Goal: Transaction & Acquisition: Subscribe to service/newsletter

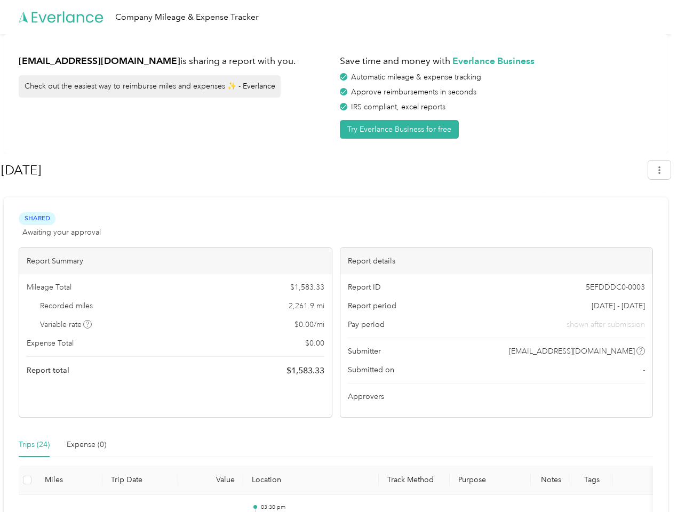
click at [340, 256] on div "Report details" at bounding box center [496, 261] width 312 height 26
click at [338, 17] on div "Company Mileage & Expense Tracker" at bounding box center [335, 17] width 671 height 34
click at [401, 129] on button "Try Everlance Business for free" at bounding box center [399, 129] width 119 height 19
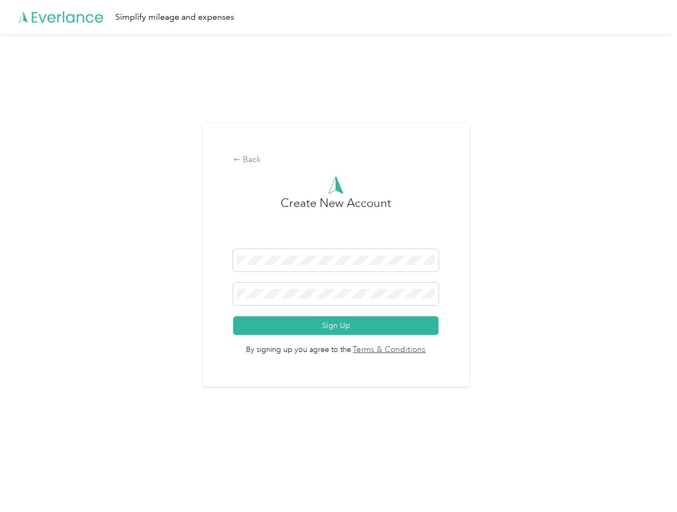
click at [324, 170] on div "Back Create New Account Sign Up By signing up you agree to the Terms & Conditio…" at bounding box center [336, 255] width 267 height 264
click at [664, 170] on div "Back Create New Account Sign Up By signing up you agree to the Terms & Conditio…" at bounding box center [335, 259] width 671 height 450
click at [88, 324] on div "Back Create New Account Sign Up By signing up you agree to the Terms & Conditio…" at bounding box center [335, 259] width 671 height 450
click at [420, 351] on link "Terms & Conditions" at bounding box center [388, 350] width 75 height 12
click at [34, 445] on div "Back Create New Account Sign Up By signing up you agree to the Terms & Conditio…" at bounding box center [335, 259] width 671 height 450
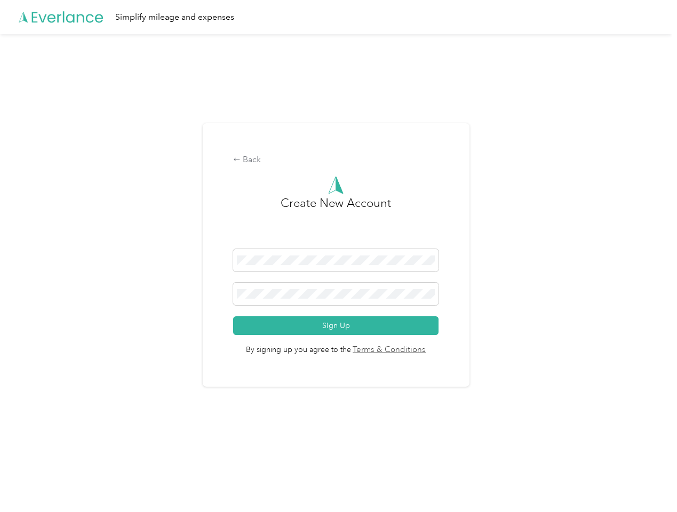
click at [86, 445] on div "Back Create New Account Sign Up By signing up you agree to the Terms & Conditio…" at bounding box center [335, 259] width 671 height 450
click at [27, 480] on div "Back Create New Account Sign Up By signing up you agree to the Terms & Conditio…" at bounding box center [335, 259] width 671 height 450
